Goal: Task Accomplishment & Management: Complete application form

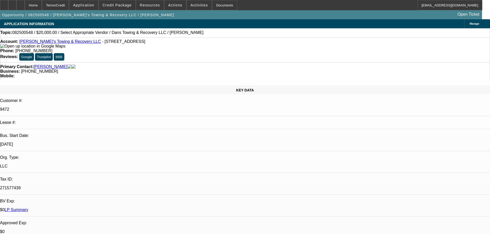
select select "0"
select select "2"
select select "0"
select select "6"
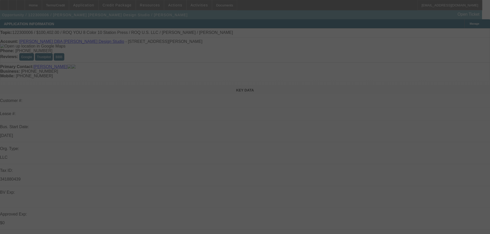
select select "0.15"
select select "2"
select select "0.1"
select select "4"
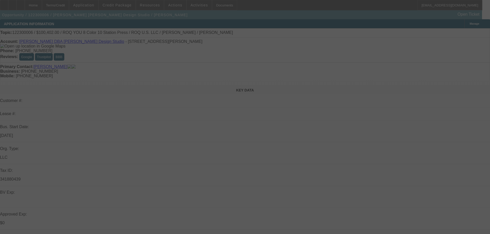
select select "0.15"
select select "2"
select select "0.1"
select select "4"
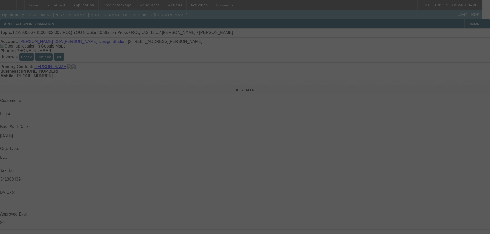
select select "0.2"
select select "2"
select select "0.1"
select select "4"
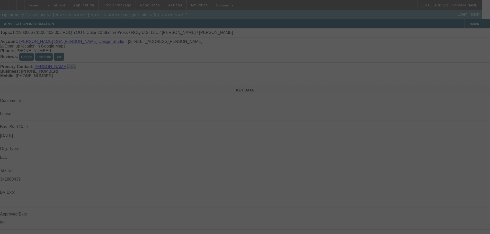
select select "0"
select select "2"
select select "0.1"
select select "4"
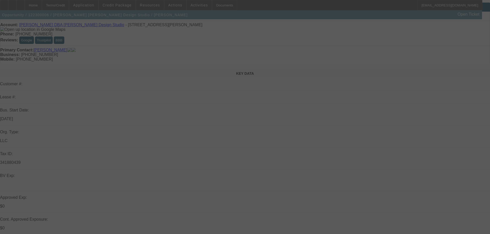
scroll to position [26, 0]
select select "0.15"
select select "2"
select select "0.1"
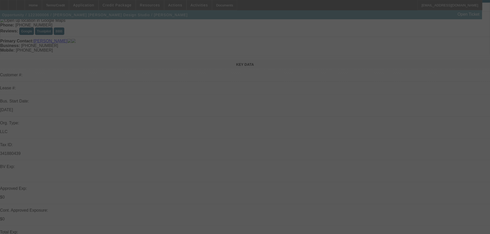
select select "4"
select select "0.15"
select select "2"
select select "0.1"
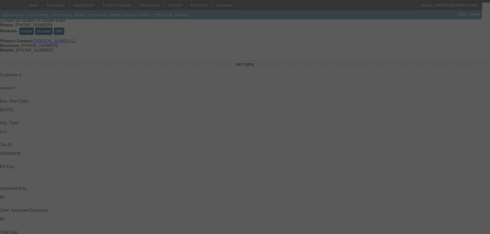
select select "4"
select select "0.2"
select select "2"
select select "0.1"
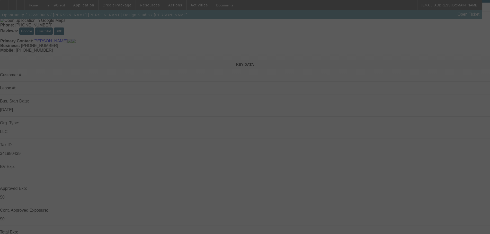
select select "4"
select select "0"
select select "2"
select select "0.1"
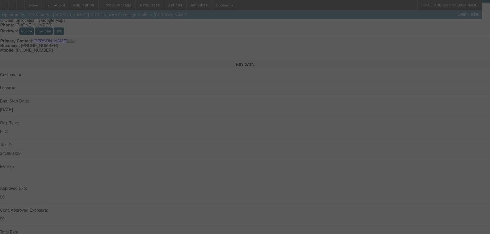
select select "4"
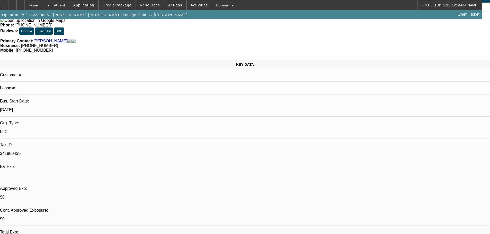
scroll to position [0, 0]
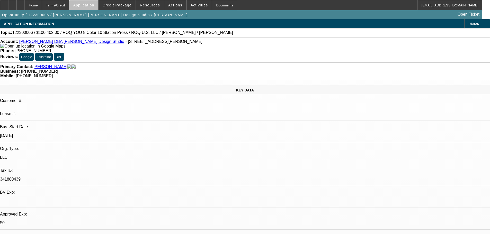
click at [98, 7] on span at bounding box center [83, 5] width 29 height 12
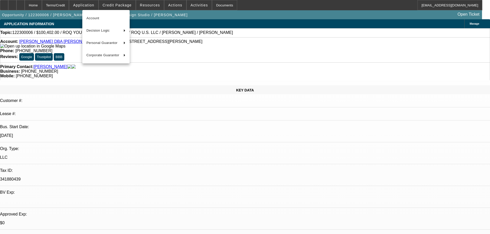
click at [111, 5] on div at bounding box center [245, 117] width 490 height 234
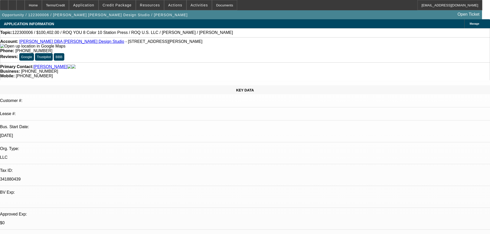
click at [126, 3] on div at bounding box center [245, 117] width 490 height 234
click at [123, 5] on span "Credit Package" at bounding box center [117, 5] width 29 height 4
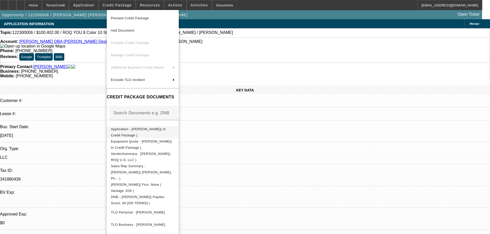
click at [141, 132] on span "Application - Shawn Donnelly( In Credit Package )" at bounding box center [143, 132] width 64 height 12
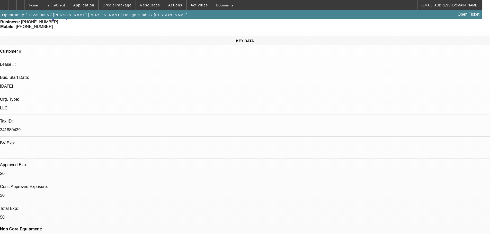
scroll to position [51, 0]
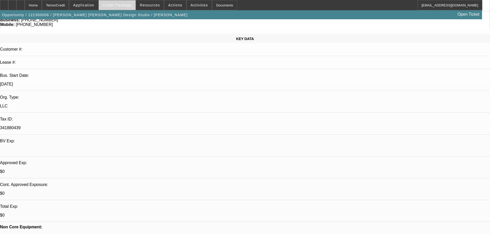
click at [117, 3] on span at bounding box center [117, 5] width 37 height 12
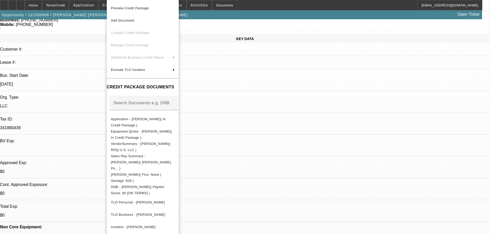
click at [258, 131] on div at bounding box center [245, 117] width 490 height 234
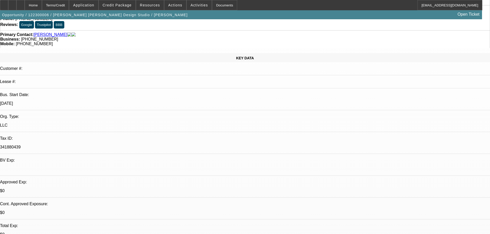
scroll to position [26, 0]
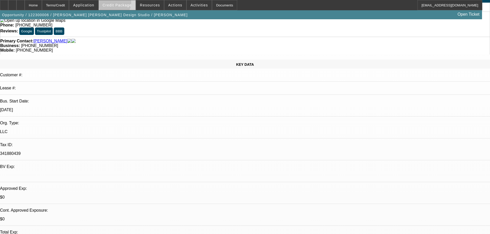
click at [123, 4] on span "Credit Package" at bounding box center [117, 5] width 29 height 4
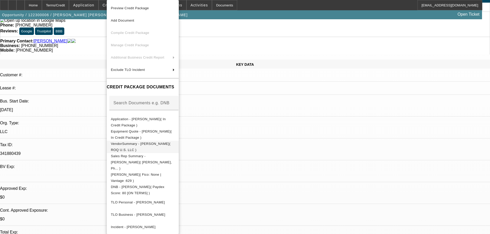
scroll to position [10, 0]
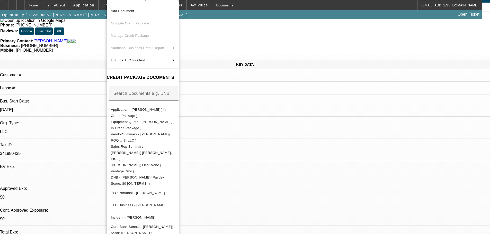
click at [279, 120] on div at bounding box center [245, 117] width 490 height 234
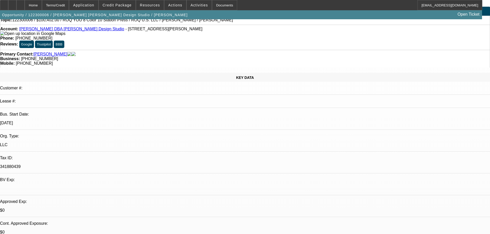
scroll to position [0, 0]
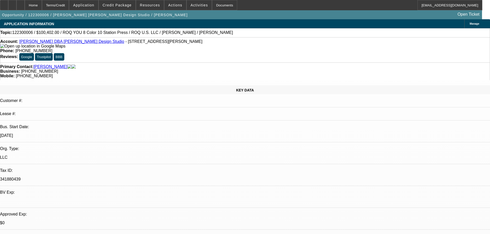
click at [121, 7] on span "Credit Package" at bounding box center [117, 5] width 29 height 4
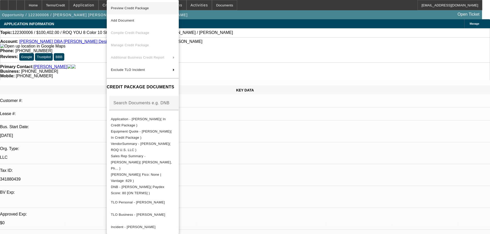
click at [124, 8] on span "Preview Credit Package" at bounding box center [130, 8] width 38 height 4
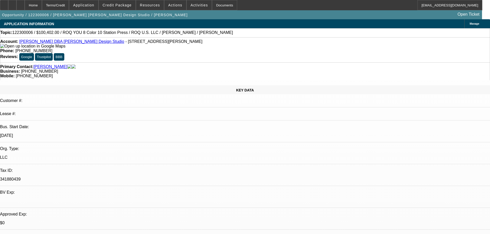
scroll to position [180, 0]
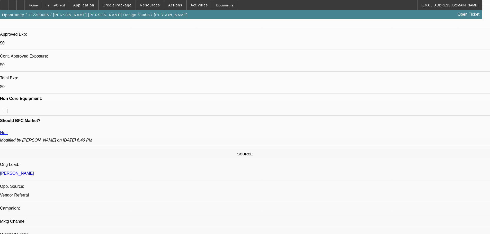
click at [122, 7] on span at bounding box center [117, 5] width 37 height 12
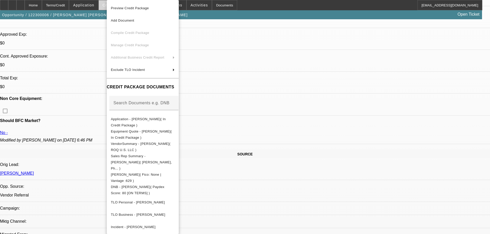
click at [135, 7] on span "Preview Credit Package" at bounding box center [130, 8] width 38 height 4
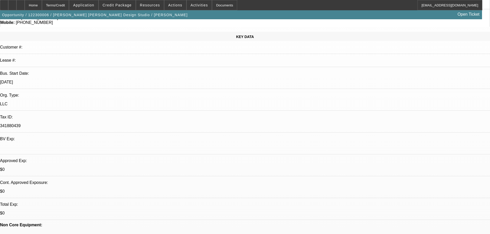
scroll to position [0, 0]
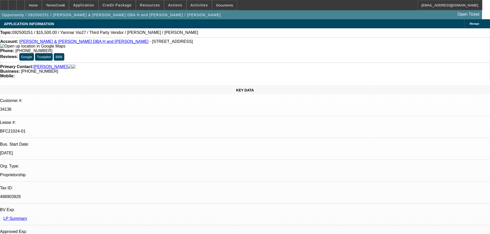
select select "0"
select select "6"
select select "0"
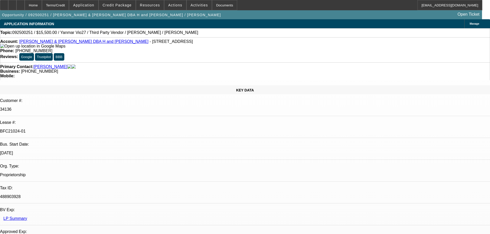
select select "0"
select select "6"
select select "0"
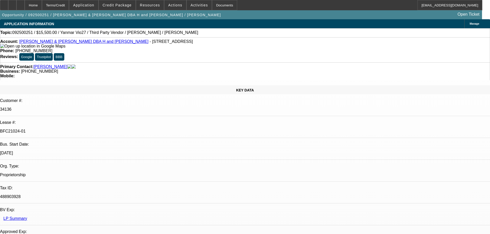
select select "0"
select select "6"
select select "0"
select select "0.1"
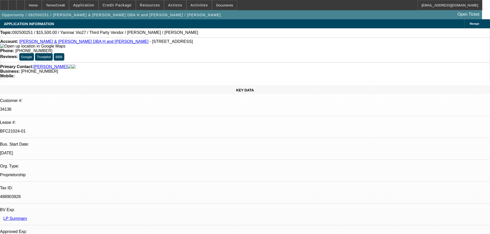
select select "4"
click at [21, 3] on icon at bounding box center [21, 3] width 0 height 0
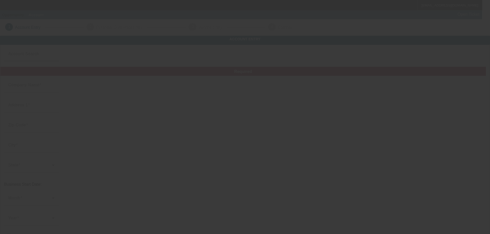
type input "[PERSON_NAME]"
type input "2390 Baty Rd"
type input "45807"
type input "Lima"
type input "[PHONE_NUMBER]"
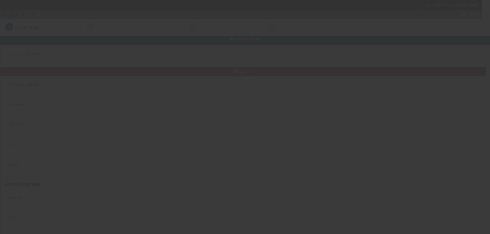
type input "Donnelly Design Studio"
type input "donnellygfx@yahoo.com"
type input "341880439"
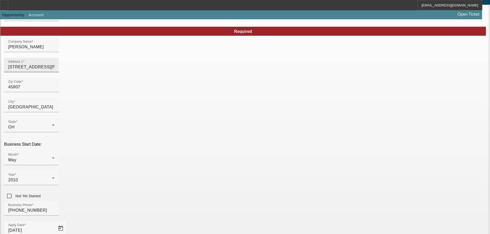
scroll to position [51, 0]
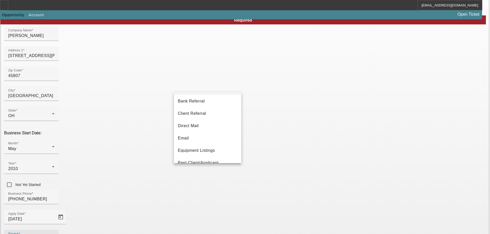
scroll to position [3, 0]
click at [203, 155] on mat-option "Equipment Listings" at bounding box center [207, 159] width 67 height 12
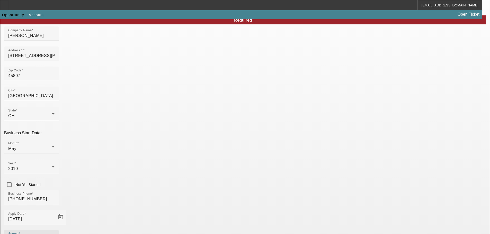
click at [213, 190] on div "Business Phone (567) 204-9771" at bounding box center [245, 200] width 482 height 20
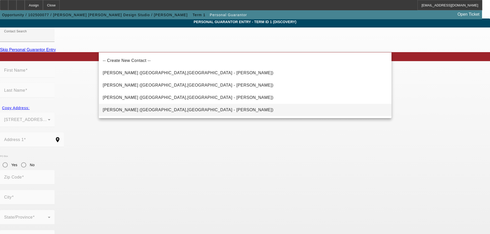
click at [126, 107] on span "Donnelly, Shawn (Lima,OH - Shawn Donnelly)" at bounding box center [188, 110] width 171 height 6
type input "Donnelly, Shawn (Lima,OH - Shawn Donnelly)"
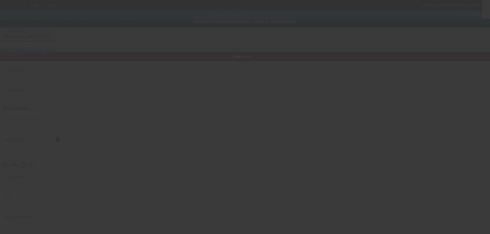
type input "Shawn"
type input "Donnelly"
type input "2390 Baty Road"
radio input "true"
type input "45807"
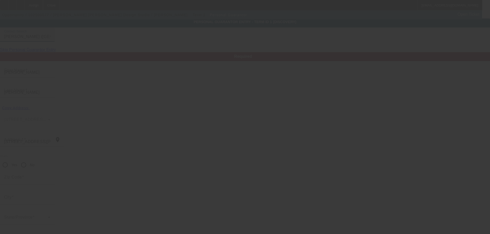
type input "Lima"
type input "(567) 204-9771"
type input "100"
type input "295-80-5173"
type input "donnellygfx@yahoo.com"
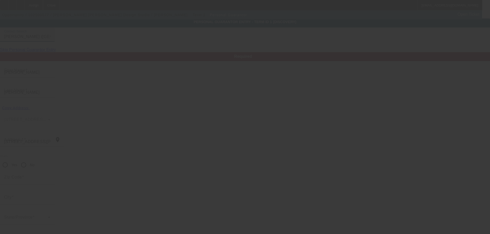
type input "(419) 204-7785"
type input "(567) 204-8670"
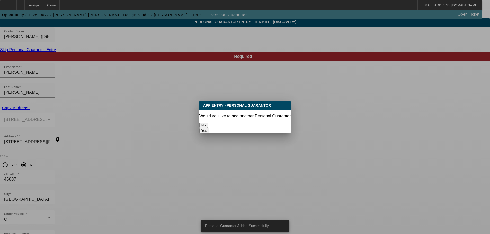
scroll to position [0, 0]
click at [208, 123] on button "No" at bounding box center [203, 125] width 8 height 5
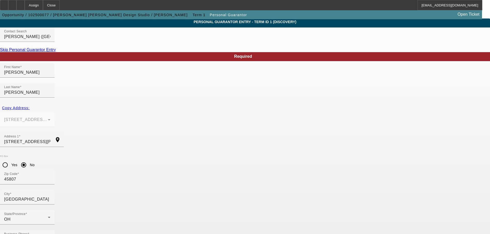
scroll to position [17, 0]
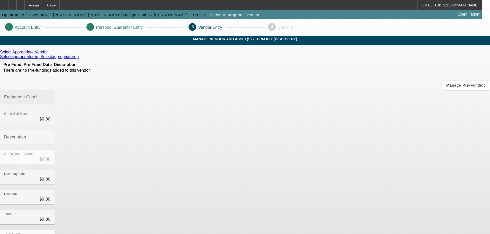
click at [50, 90] on div "Equipment Cost" at bounding box center [27, 97] width 46 height 14
type input "1"
type input "$1.00"
type input "$0.00"
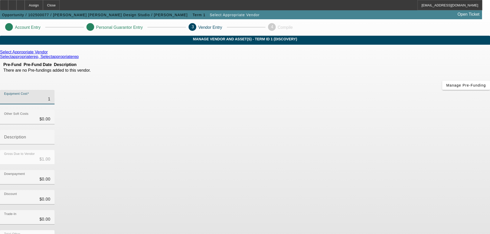
type input "$0.00"
type input "2"
type input "$2.00"
type input "20"
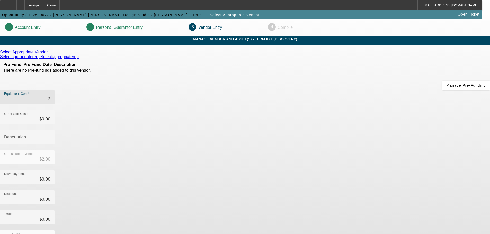
type input "$20.00"
type input "200"
type input "$200.00"
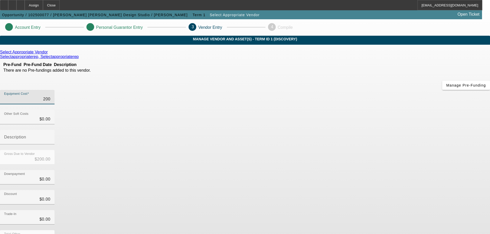
type input "2000"
type input "$2,000.00"
type input "20000"
type input "$20,000.00"
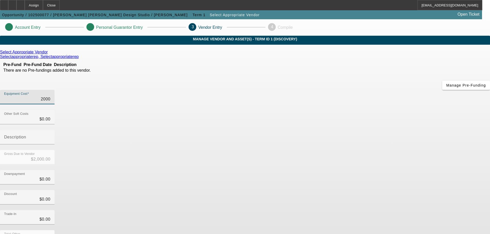
type input "$20,000.00"
click at [324, 150] on div "Gross Due to Vendor $20,000.00" at bounding box center [245, 160] width 490 height 20
click at [49, 54] on icon at bounding box center [49, 52] width 0 height 4
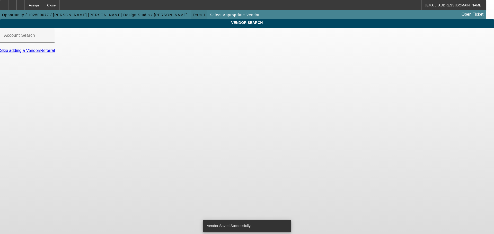
click at [193, 14] on span "Term 1" at bounding box center [199, 15] width 13 height 4
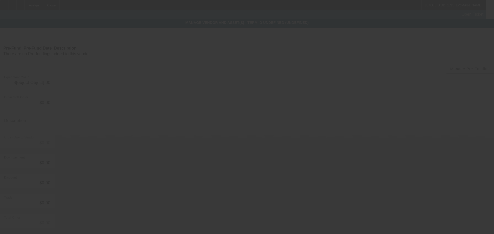
click at [120, 57] on div at bounding box center [247, 117] width 494 height 234
type input "$20,000.00"
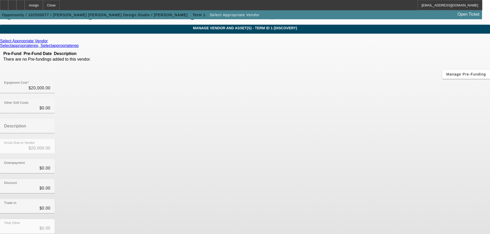
scroll to position [26, 0]
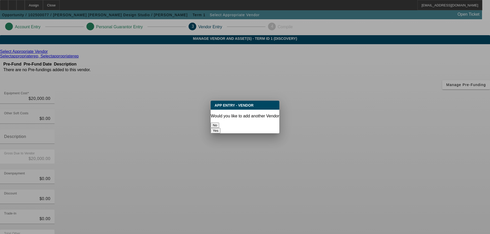
click at [219, 123] on button "No" at bounding box center [215, 125] width 8 height 5
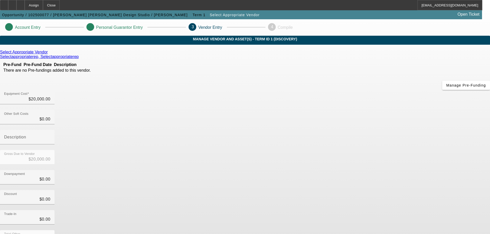
scroll to position [1, 0]
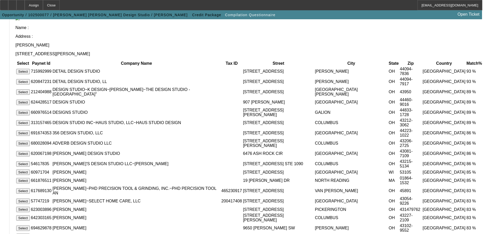
scroll to position [138, 0]
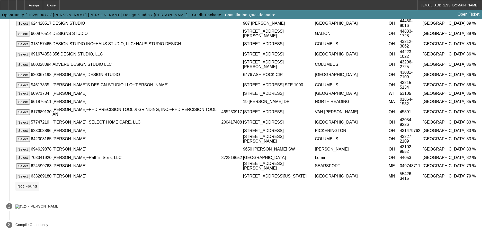
click at [39, 191] on span at bounding box center [27, 186] width 24 height 12
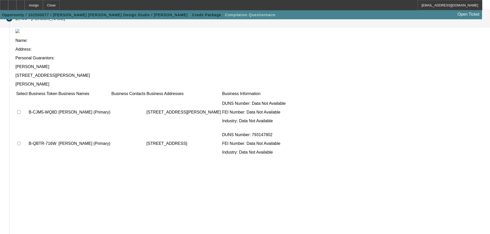
scroll to position [50, 0]
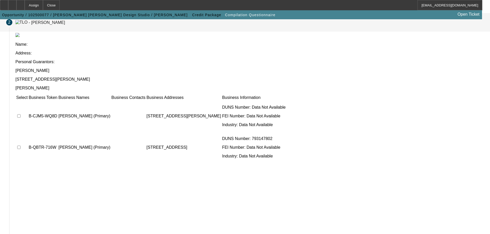
click at [28, 101] on td at bounding box center [22, 116] width 12 height 31
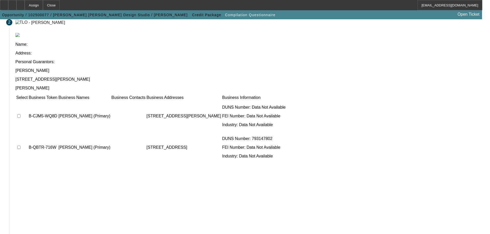
click at [21, 114] on input "checkbox" at bounding box center [18, 115] width 3 height 3
checkbox input "true"
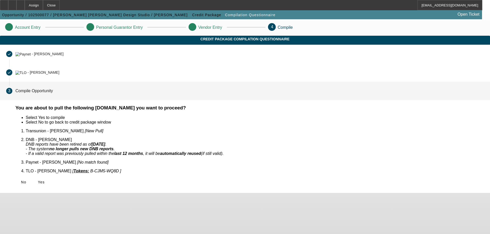
scroll to position [0, 0]
click at [49, 178] on span at bounding box center [41, 182] width 16 height 12
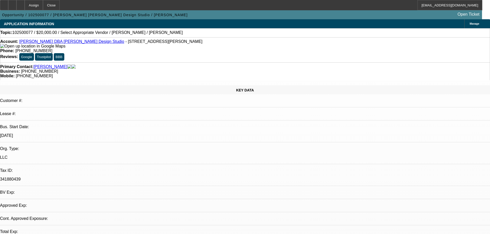
select select "0"
select select "2"
select select "0.1"
select select "4"
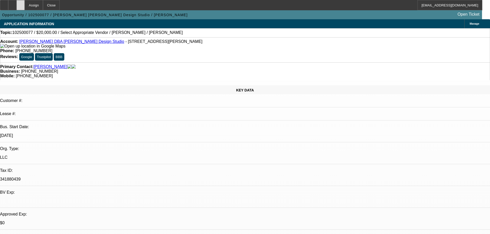
click at [21, 3] on icon at bounding box center [21, 3] width 0 height 0
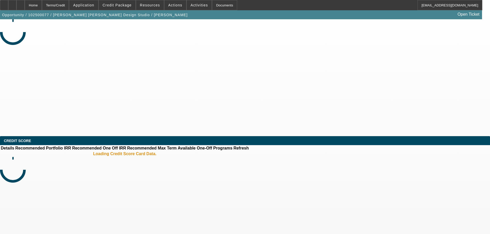
select select "0"
select select "2"
select select "0.1"
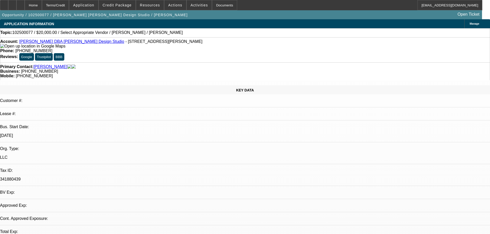
select select "4"
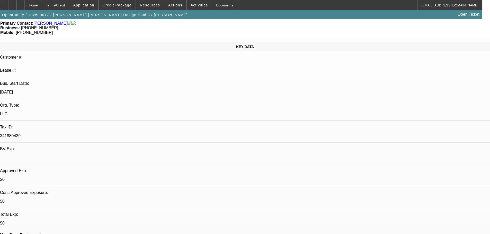
scroll to position [77, 0]
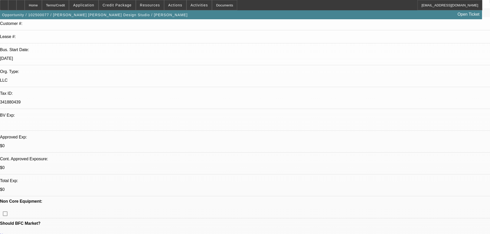
radio input "true"
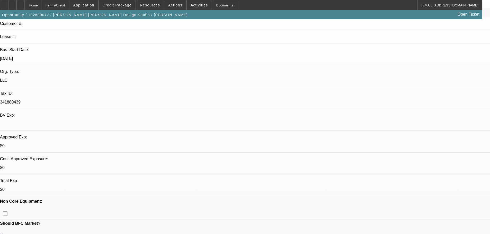
type textarea "O"
type textarea "Licensed deal with OSU so will be expanding into a new storefront. Wants to add…"
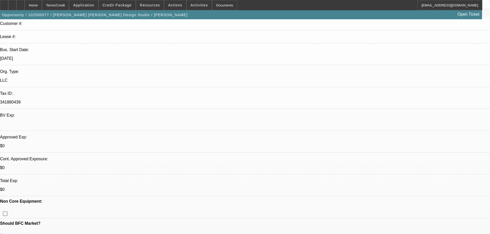
radio input "true"
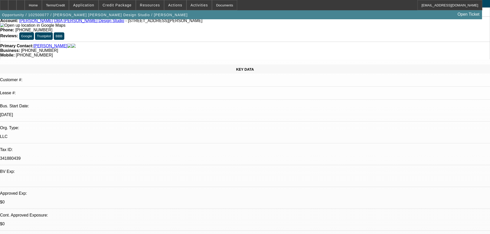
scroll to position [0, 0]
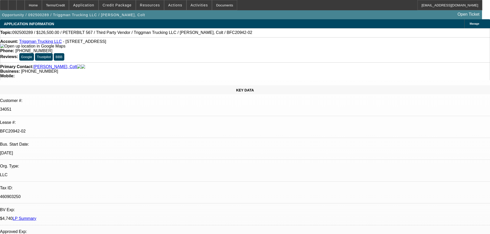
select select "0"
select select "2"
select select "0"
select select "6"
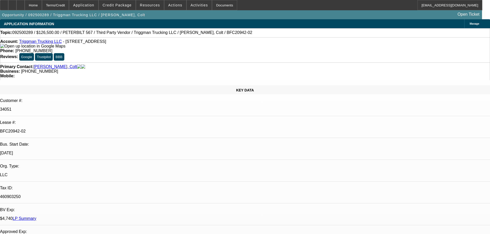
select select "0"
select select "2"
select select "0"
select select "6"
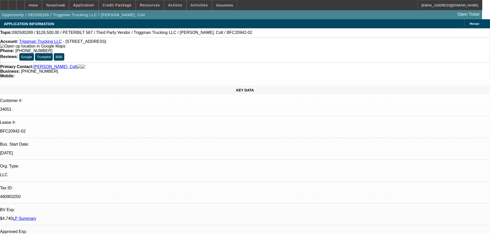
select select "0"
select select "2"
select select "0"
select select "6"
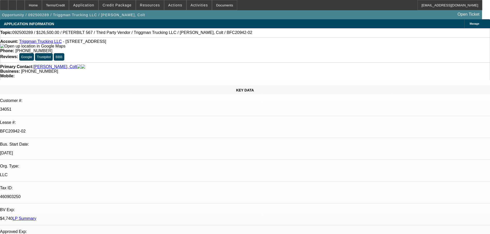
select select "0"
select select "2"
select select "0"
select select "6"
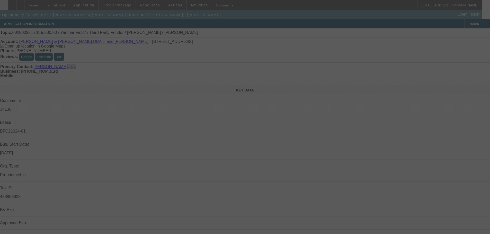
select select "0"
select select "6"
select select "0"
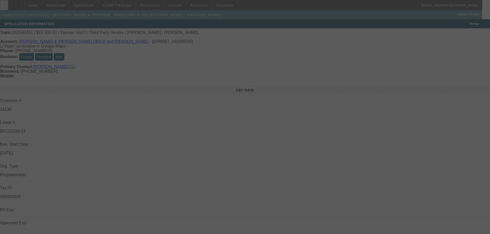
select select "0"
select select "6"
select select "0"
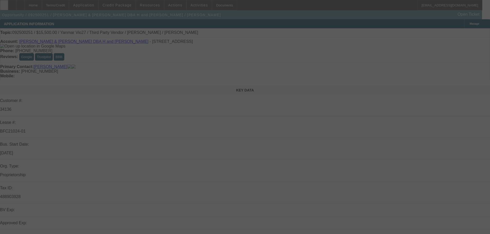
select select "0"
select select "6"
select select "0"
select select "0.1"
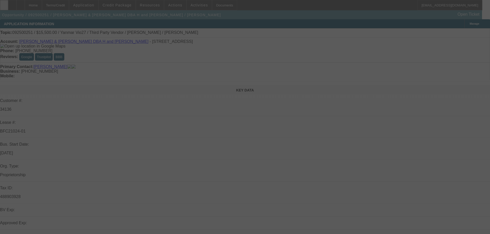
select select "4"
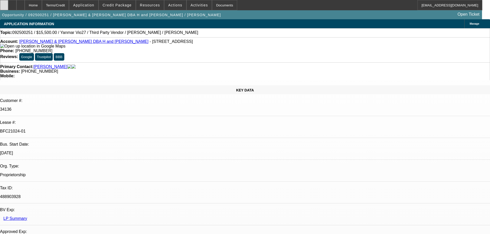
click at [8, 5] on div at bounding box center [4, 5] width 8 height 10
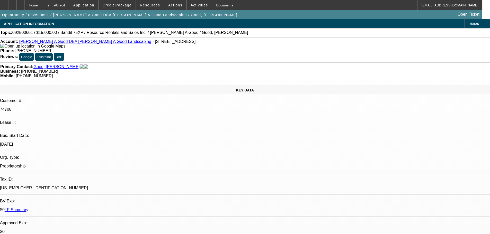
select select "0"
select select "3"
select select "0"
select select "2"
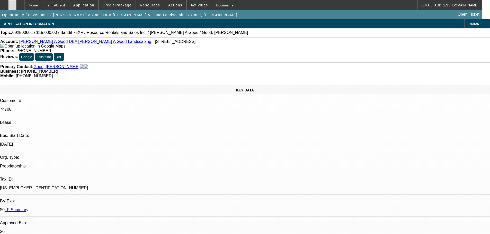
scroll to position [759, 0]
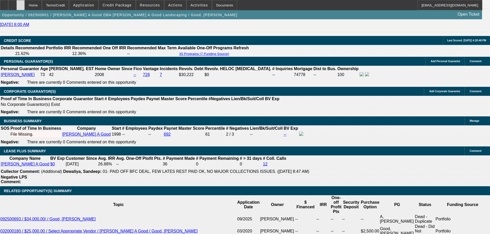
click at [21, 3] on icon at bounding box center [21, 3] width 0 height 0
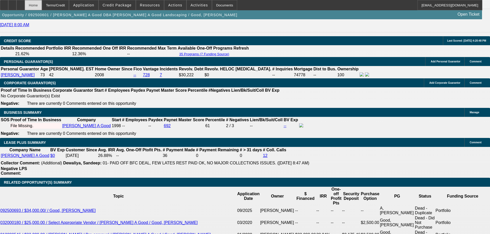
scroll to position [729, 0]
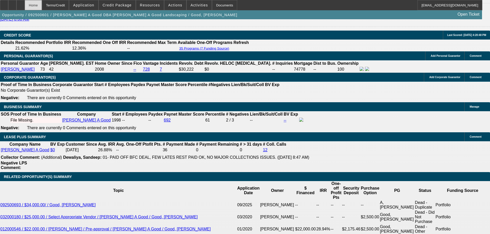
select select "0"
select select "3"
select select "0"
select select "2"
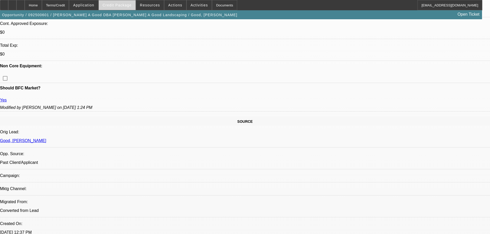
scroll to position [154, 0]
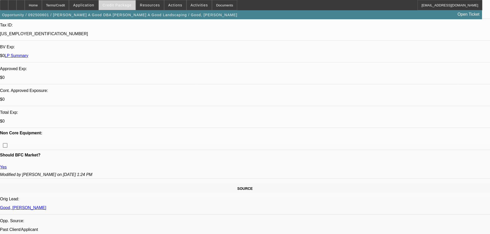
click at [120, 5] on span "Credit Package" at bounding box center [117, 5] width 29 height 4
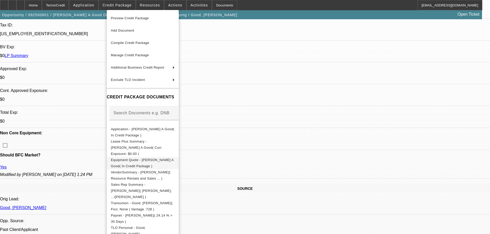
click at [134, 158] on span "Equipment Quote - Roy A Good( In Credit Package )" at bounding box center [142, 163] width 63 height 10
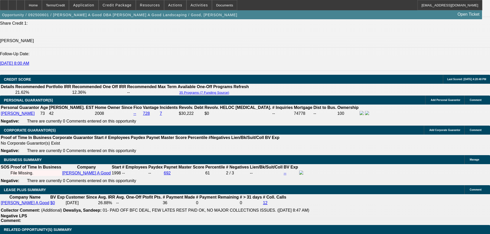
scroll to position [848, 0]
